Goal: Task Accomplishment & Management: Manage account settings

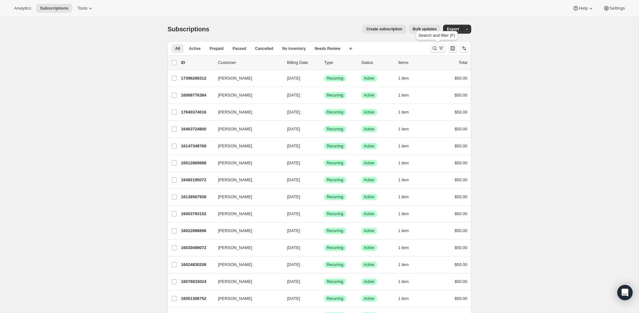
click at [436, 48] on icon "Search and filter results" at bounding box center [435, 48] width 6 height 6
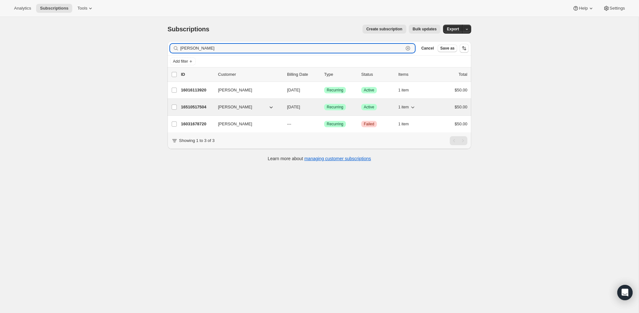
type input "Alexander"
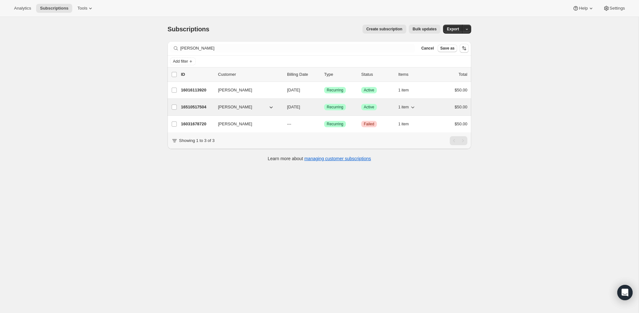
click at [441, 104] on div "$50.00" at bounding box center [452, 107] width 32 height 6
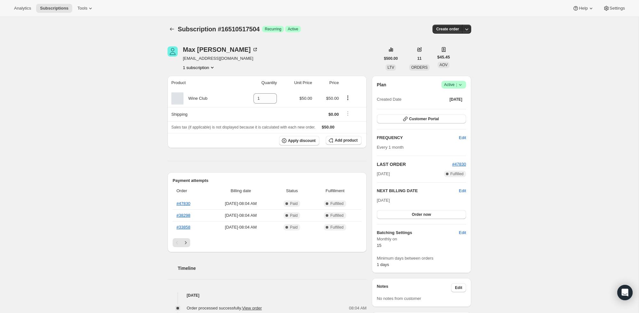
click at [461, 83] on icon at bounding box center [460, 85] width 6 height 6
click at [460, 103] on button "Cancel subscription" at bounding box center [452, 108] width 40 height 10
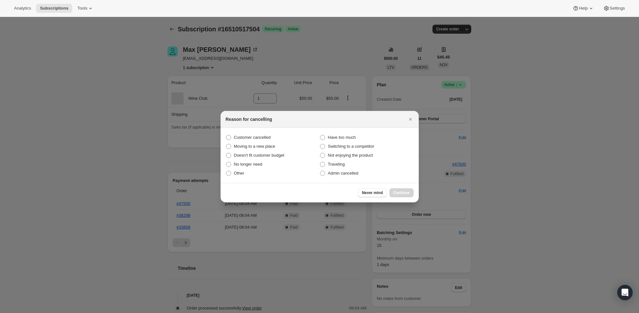
scroll to position [0, 0]
click at [229, 164] on span ":rqd:" at bounding box center [228, 164] width 5 height 5
click at [226, 162] on input "No longer need" at bounding box center [226, 162] width 0 height 0
radio input "true"
click at [402, 194] on span "Continue" at bounding box center [401, 192] width 17 height 5
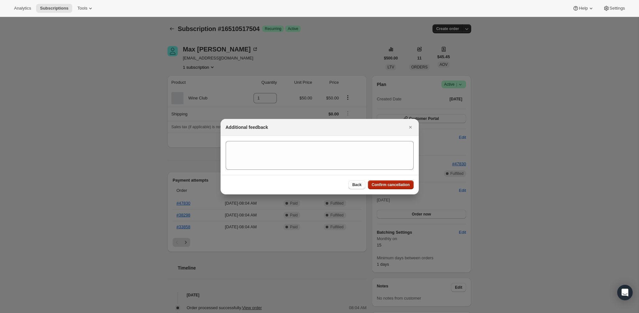
click at [404, 185] on span "Confirm cancellation" at bounding box center [391, 184] width 38 height 5
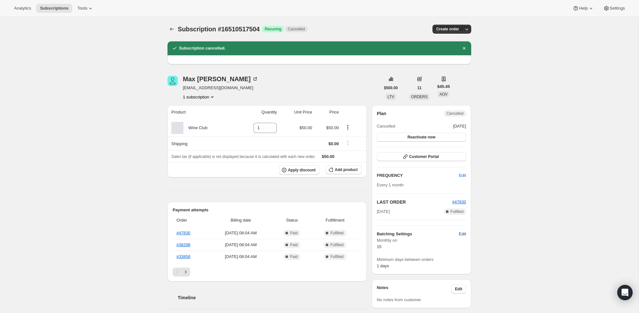
scroll to position [0, 0]
